Goal: Task Accomplishment & Management: Complete application form

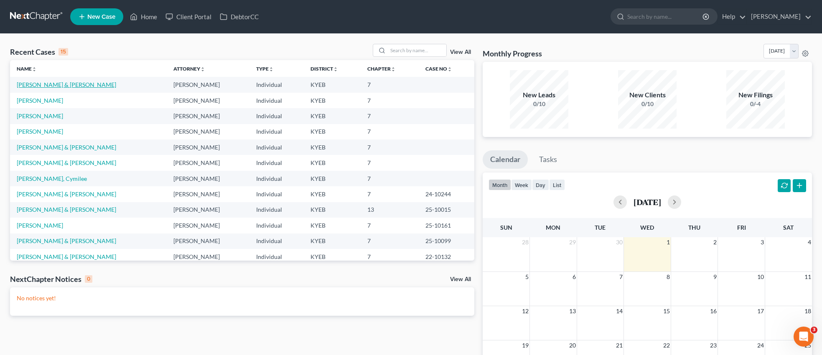
click at [58, 84] on link "[PERSON_NAME] & [PERSON_NAME]" at bounding box center [66, 84] width 99 height 7
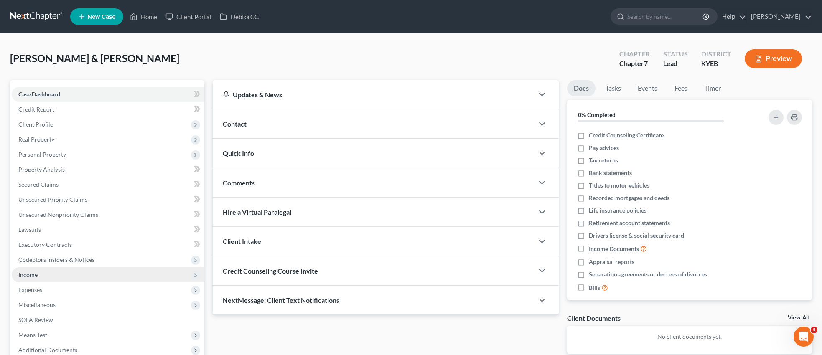
click at [28, 275] on span "Income" at bounding box center [27, 274] width 19 height 7
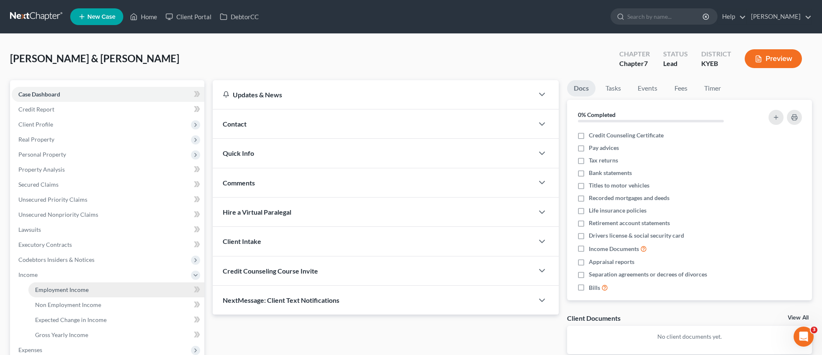
click at [78, 288] on span "Employment Income" at bounding box center [62, 289] width 54 height 7
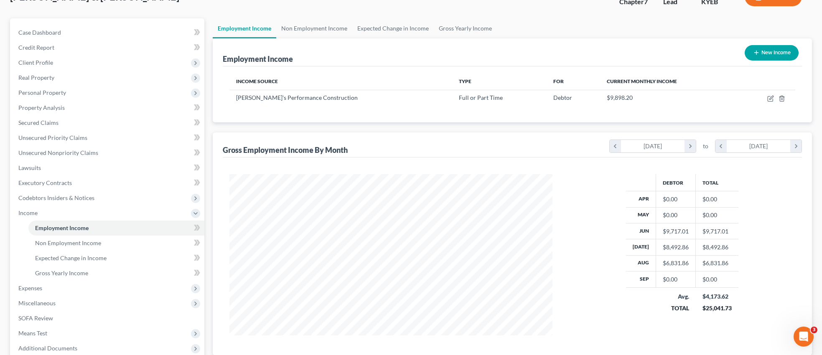
scroll to position [67, 0]
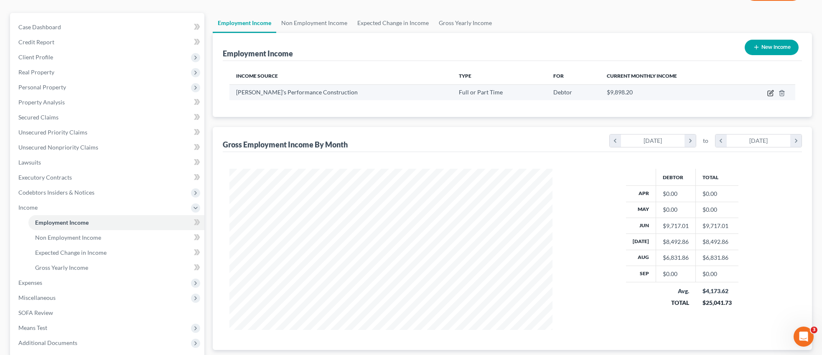
click at [771, 93] on icon "button" at bounding box center [772, 92] width 4 height 4
select select "0"
select select "51"
select select "3"
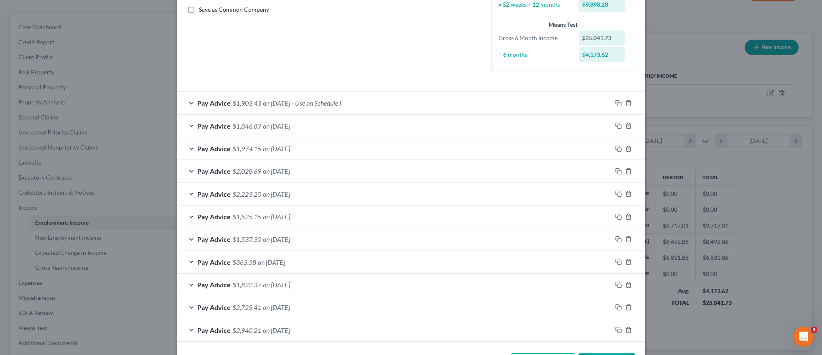
scroll to position [223, 0]
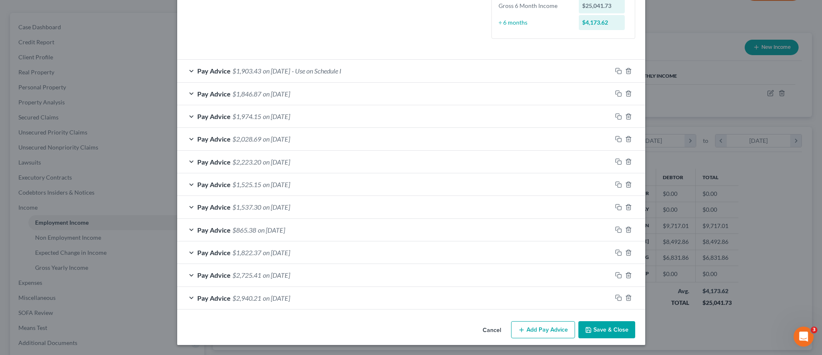
click at [559, 329] on button "Add Pay Advice" at bounding box center [543, 330] width 64 height 18
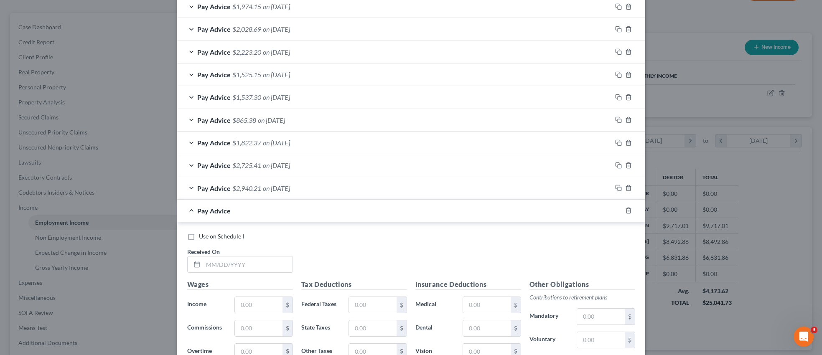
scroll to position [359, 0]
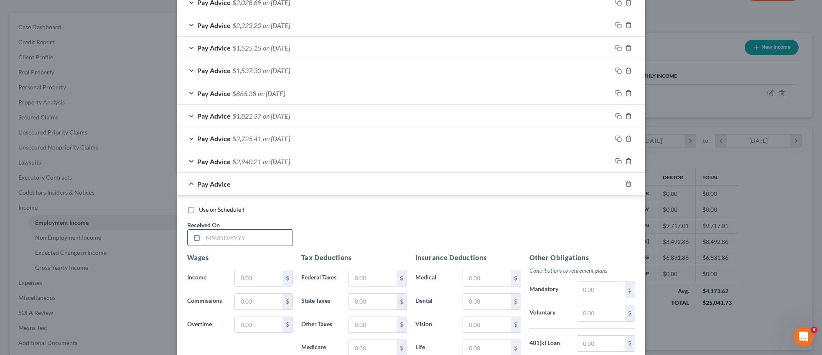
click at [252, 239] on input "text" at bounding box center [247, 238] width 89 height 16
type input "[DATE]"
click at [265, 275] on input "text" at bounding box center [258, 278] width 47 height 16
click at [262, 327] on input "text" at bounding box center [258, 325] width 47 height 16
click at [229, 259] on h5 "Wages" at bounding box center [240, 258] width 106 height 10
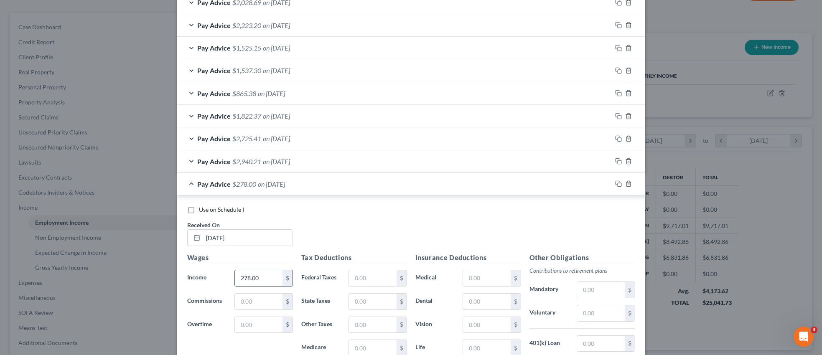
click at [266, 278] on input "278.00" at bounding box center [258, 278] width 47 height 16
type input "1,266.00"
click at [247, 326] on input "text" at bounding box center [258, 325] width 47 height 16
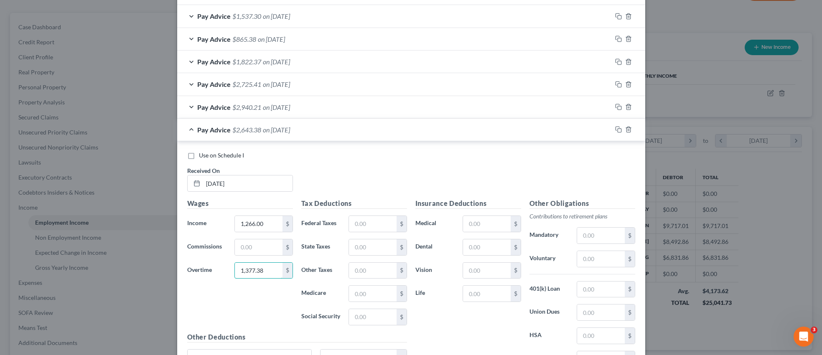
scroll to position [441, 0]
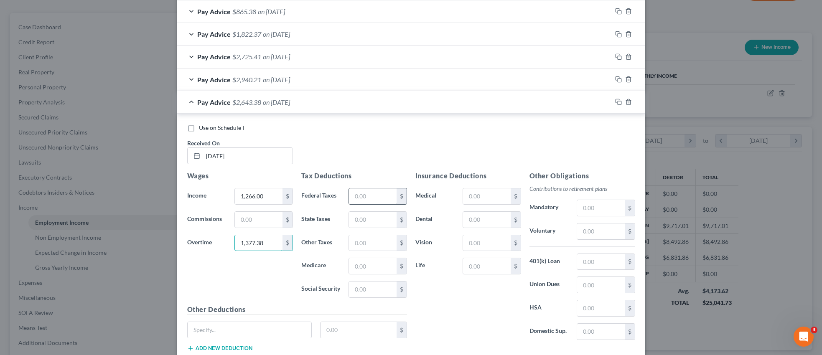
type input "1,377.38"
click at [363, 196] on input "text" at bounding box center [372, 197] width 47 height 16
click at [265, 286] on div "Wages Income * 1,266.00 $ Commissions $ Overtime 1,377.38 $" at bounding box center [240, 238] width 114 height 134
click at [365, 294] on input "text" at bounding box center [372, 290] width 47 height 16
type input "100.18"
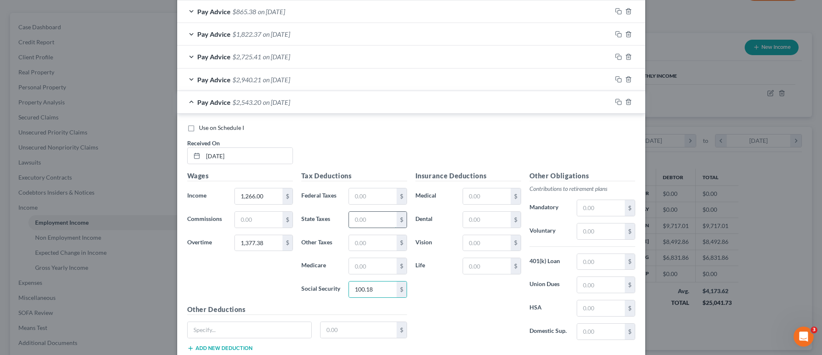
click at [364, 222] on input "text" at bounding box center [372, 220] width 47 height 16
type input "74.29"
click at [370, 198] on input "text" at bounding box center [372, 197] width 47 height 16
type input "28.96"
click at [379, 265] on input "text" at bounding box center [372, 266] width 47 height 16
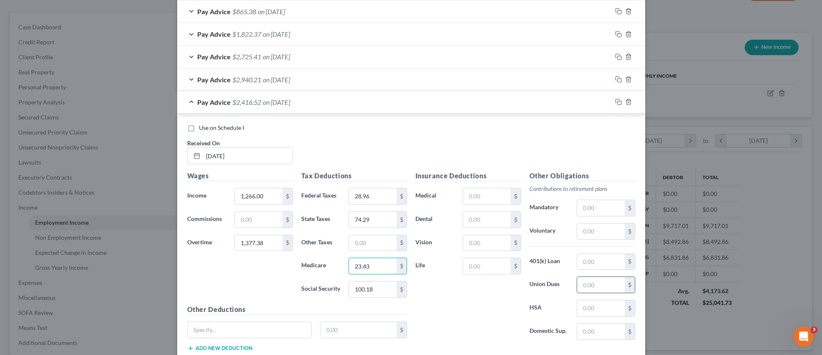
type input "23.43"
click at [590, 289] on input "text" at bounding box center [600, 285] width 47 height 16
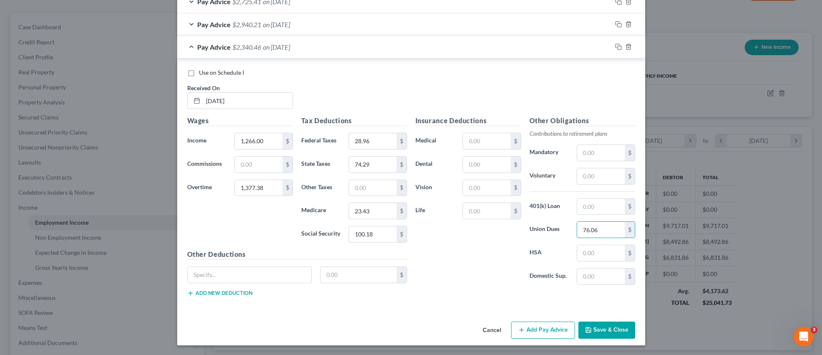
scroll to position [497, 0]
type input "76.06"
click at [239, 275] on input "text" at bounding box center [250, 275] width 124 height 16
type input "PAC"
click at [328, 275] on input "text" at bounding box center [359, 275] width 76 height 16
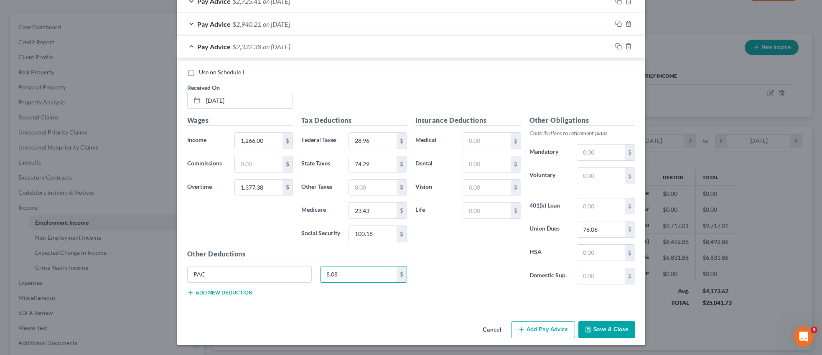
type input "8.08"
click at [225, 295] on button "Add new deduction" at bounding box center [219, 293] width 65 height 7
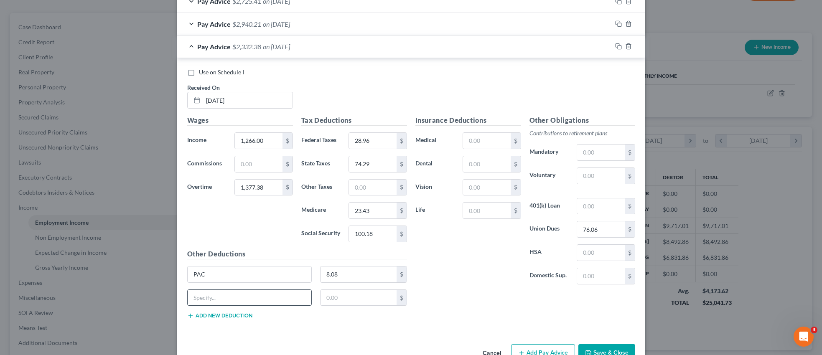
click at [224, 298] on input "text" at bounding box center [250, 298] width 124 height 16
type input "Scholarship"
click at [346, 299] on input "text" at bounding box center [359, 298] width 76 height 16
type input "3.00"
click at [241, 316] on button "Add new deduction" at bounding box center [219, 316] width 65 height 7
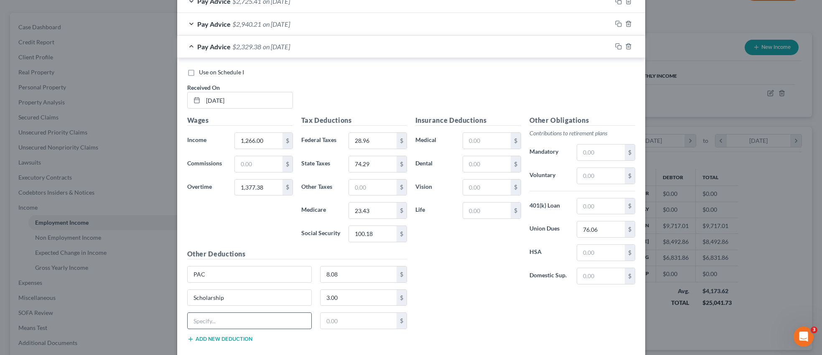
click at [244, 320] on input "text" at bounding box center [250, 321] width 124 height 16
type input "Building Trades"
click at [330, 321] on input "text" at bounding box center [359, 321] width 76 height 16
type input "3.00"
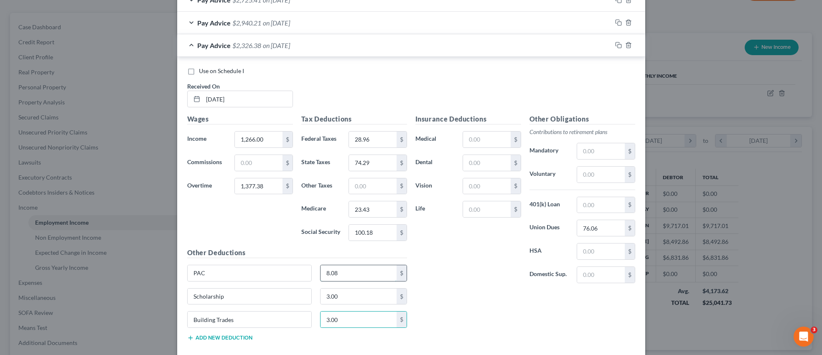
click at [344, 274] on input "8.08" at bounding box center [359, 273] width 76 height 16
type input "10.78"
click at [235, 339] on button "Add new deduction" at bounding box center [219, 338] width 65 height 7
click at [229, 347] on input "text" at bounding box center [250, 343] width 124 height 16
type input "Market Recovery"
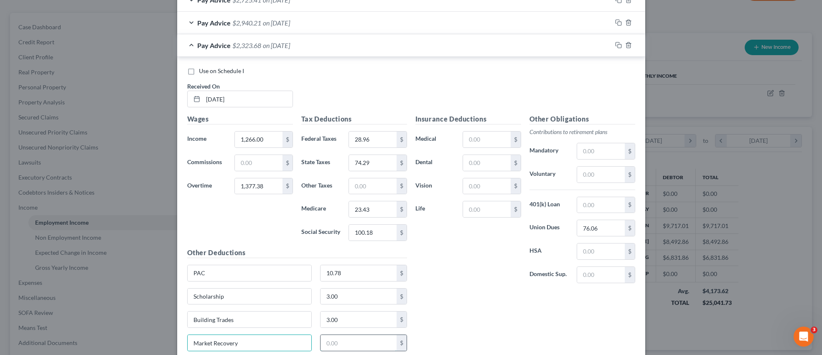
click at [330, 345] on input "text" at bounding box center [359, 343] width 76 height 16
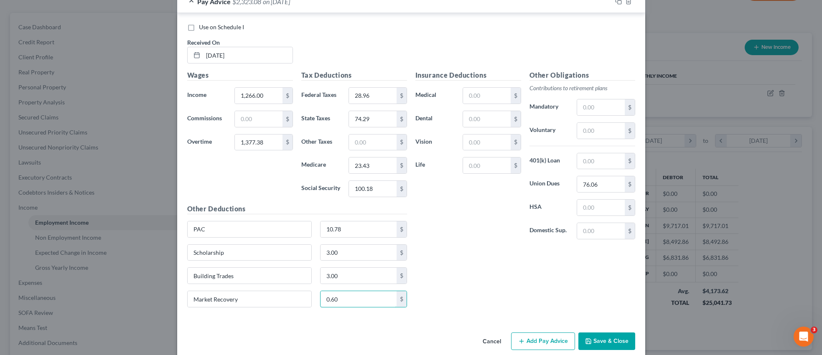
scroll to position [554, 0]
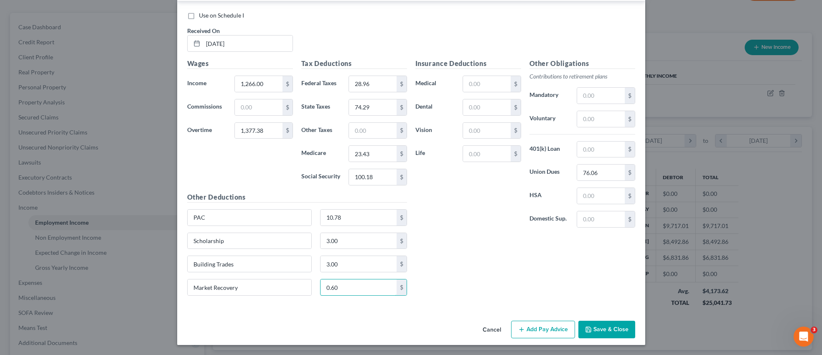
type input "0.60"
click at [602, 330] on button "Save & Close" at bounding box center [607, 330] width 57 height 18
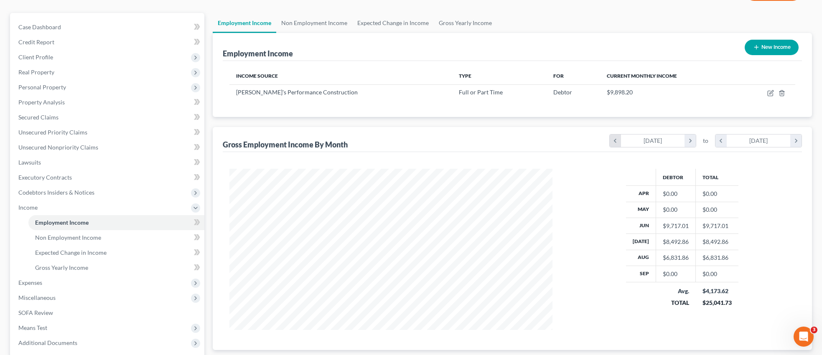
click at [619, 140] on icon "chevron_left" at bounding box center [615, 141] width 11 height 13
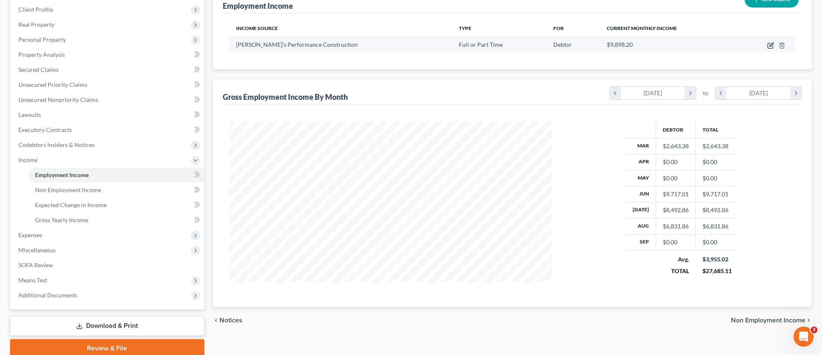
click at [771, 47] on icon "button" at bounding box center [770, 45] width 7 height 7
select select "0"
select select "51"
select select "3"
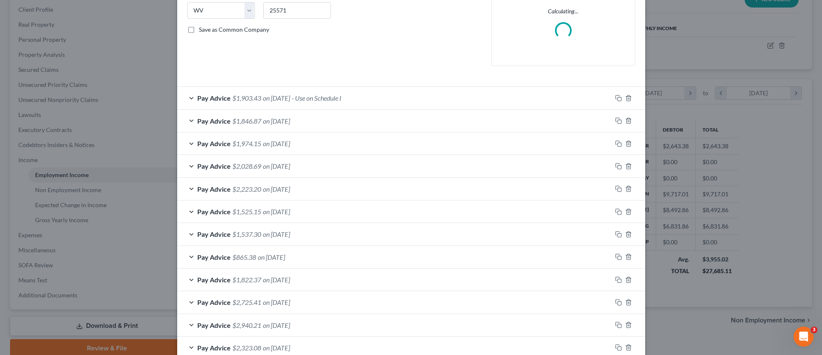
scroll to position [221, 0]
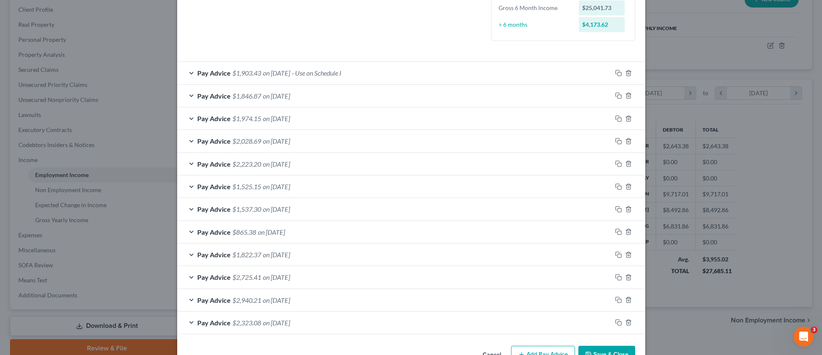
click at [540, 328] on div "Pay Advice $2,323.08 on [DATE]" at bounding box center [394, 323] width 435 height 22
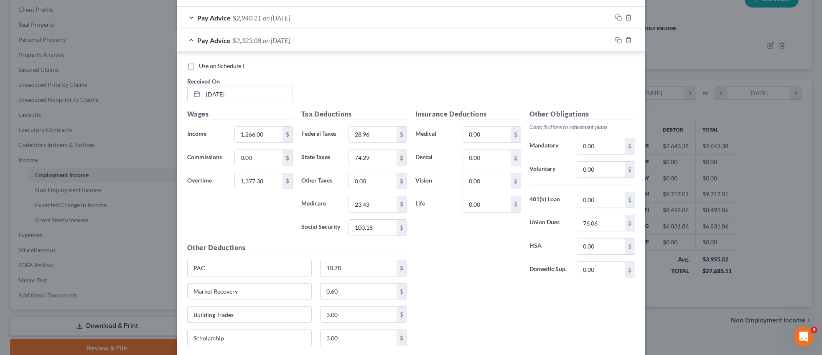
scroll to position [554, 0]
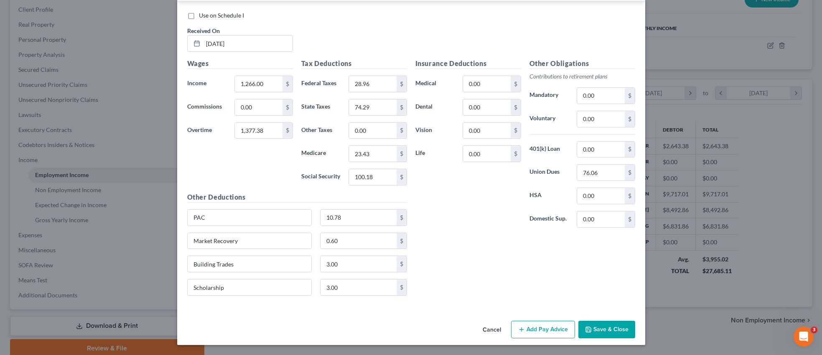
click at [549, 329] on button "Add Pay Advice" at bounding box center [543, 330] width 64 height 18
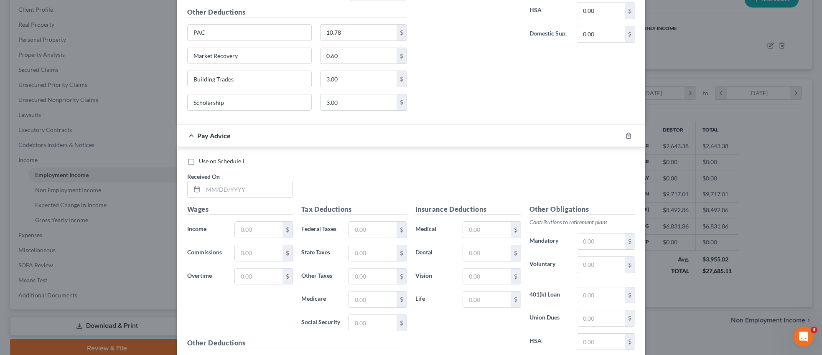
scroll to position [740, 0]
click at [250, 188] on input "text" at bounding box center [247, 188] width 89 height 16
type input "[DATE]"
click at [258, 229] on input "text" at bounding box center [258, 229] width 47 height 16
click at [266, 227] on input "text" at bounding box center [258, 229] width 47 height 16
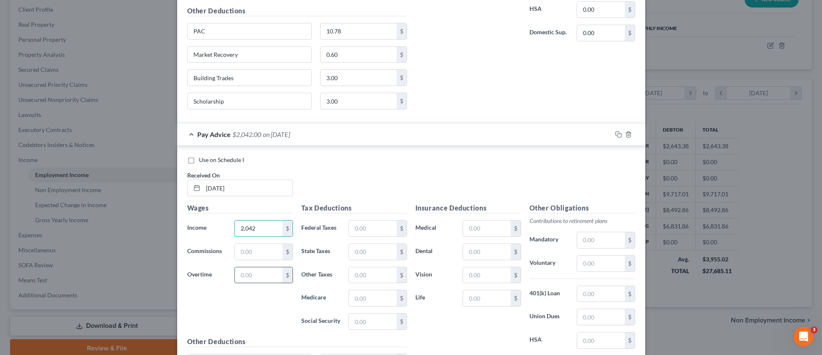
type input "2,042"
click at [258, 273] on input "text" at bounding box center [258, 276] width 47 height 16
type input "1,355.28"
click at [375, 226] on input "text" at bounding box center [372, 229] width 47 height 16
type input "194.88"
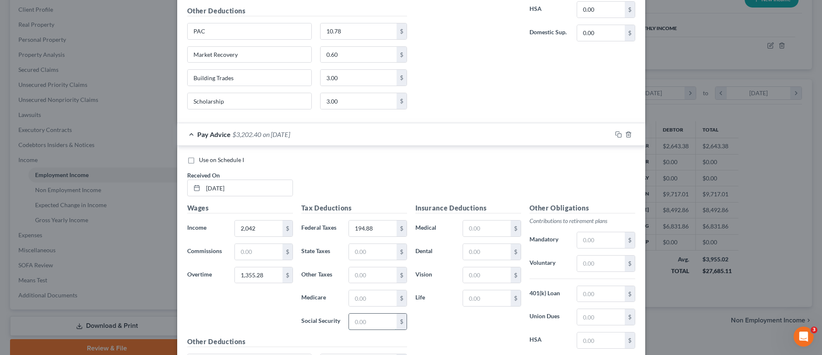
click at [366, 321] on input "text" at bounding box center [372, 322] width 47 height 16
type input "170.21"
click at [374, 255] on input "text" at bounding box center [372, 252] width 47 height 16
type input "127.93"
click at [373, 278] on input "text" at bounding box center [372, 276] width 47 height 16
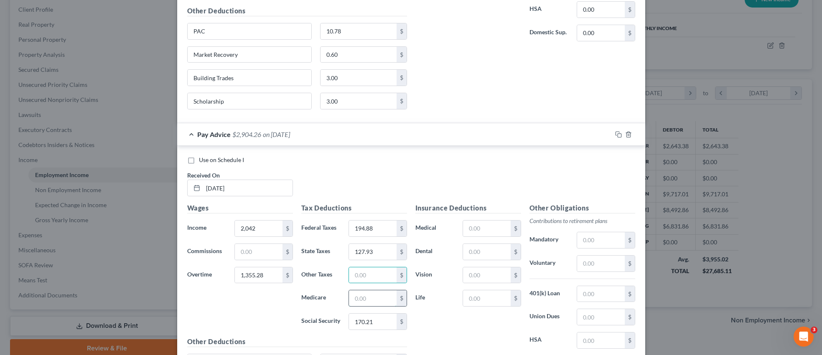
click at [370, 303] on input "text" at bounding box center [372, 299] width 47 height 16
type input "39.81"
click at [595, 318] on input "text" at bounding box center [600, 317] width 47 height 16
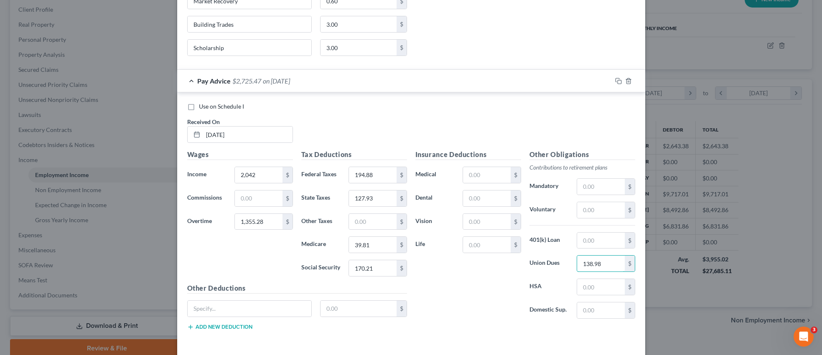
scroll to position [828, 0]
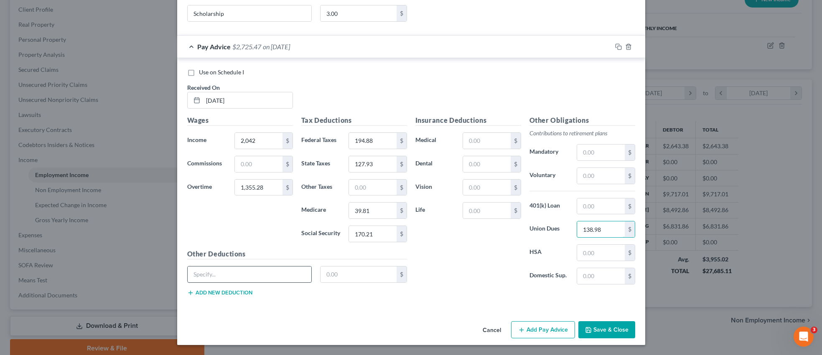
type input "138.98"
click at [214, 277] on input "text" at bounding box center [250, 275] width 124 height 16
type input "PAC"
click at [331, 274] on input "text" at bounding box center [359, 275] width 76 height 16
type input "19.67"
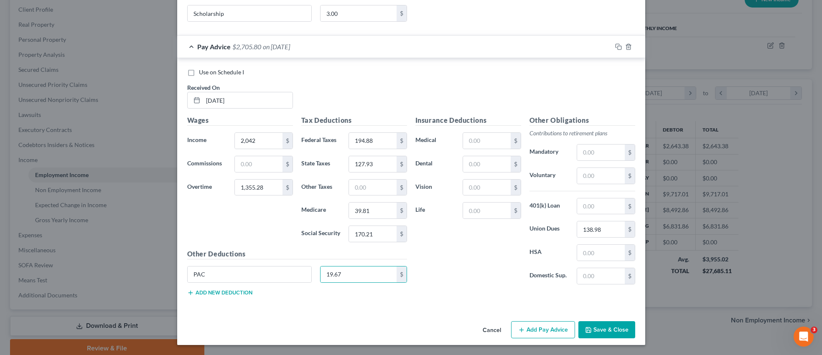
click at [227, 290] on button "Add new deduction" at bounding box center [219, 293] width 65 height 7
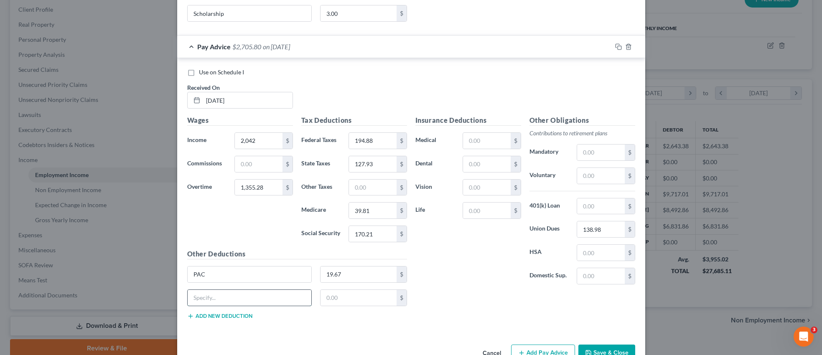
click at [230, 301] on input "text" at bounding box center [250, 298] width 124 height 16
click at [202, 298] on input "Schlarship" at bounding box center [250, 298] width 124 height 16
type input "Scholarship"
click at [342, 297] on input "text" at bounding box center [359, 298] width 76 height 16
type input "6.60"
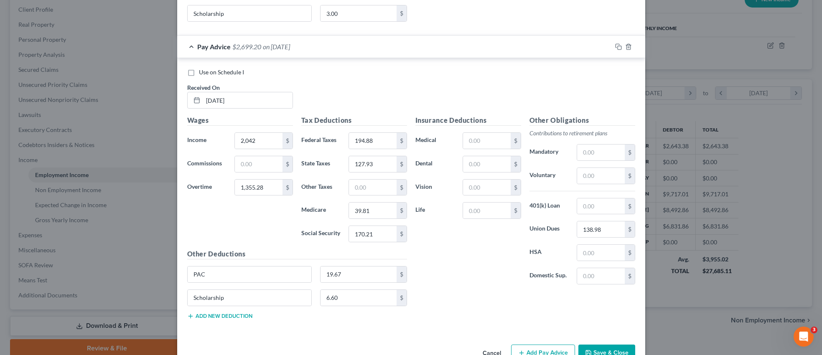
click at [244, 316] on button "Add new deduction" at bounding box center [219, 316] width 65 height 7
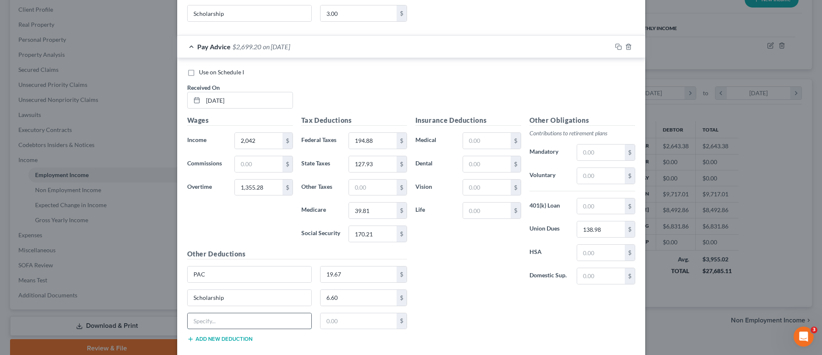
click at [243, 321] on input "text" at bounding box center [250, 322] width 124 height 16
type input "Building Trades"
click at [337, 320] on input "text" at bounding box center [359, 322] width 76 height 16
type input "6.60"
click at [225, 340] on button "Add new deduction" at bounding box center [219, 339] width 65 height 7
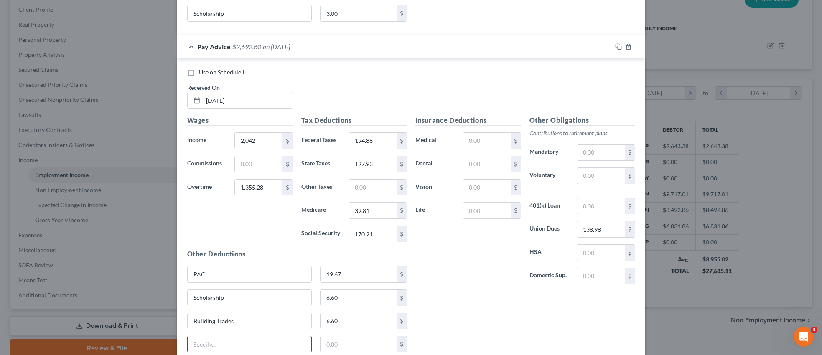
click at [226, 345] on input "text" at bounding box center [250, 345] width 124 height 16
type input "Market Recovery"
click at [343, 345] on input "text" at bounding box center [359, 345] width 76 height 16
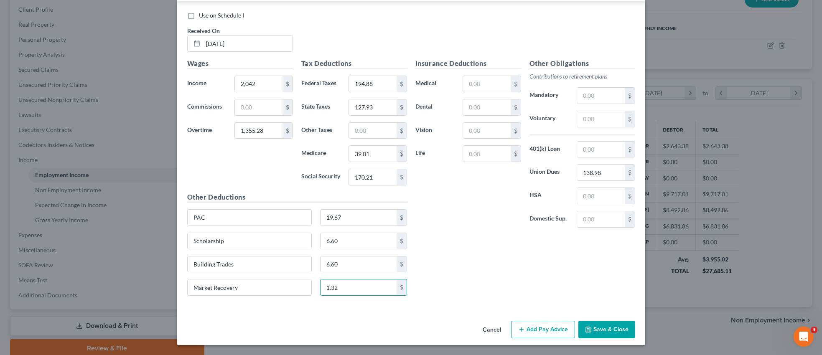
type input "1.32"
click at [598, 331] on button "Save & Close" at bounding box center [607, 330] width 57 height 18
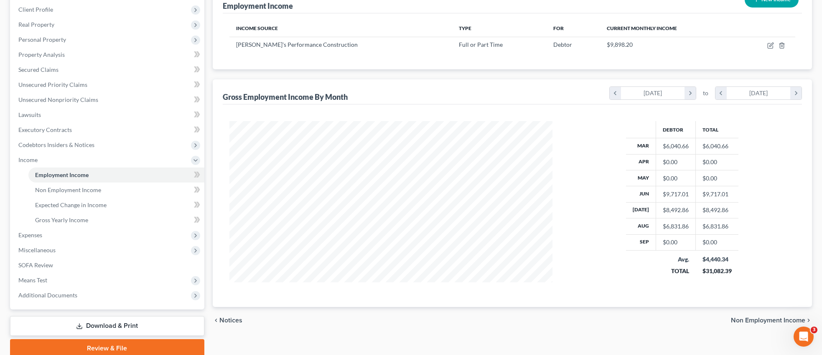
scroll to position [148, 0]
